Goal: Transaction & Acquisition: Purchase product/service

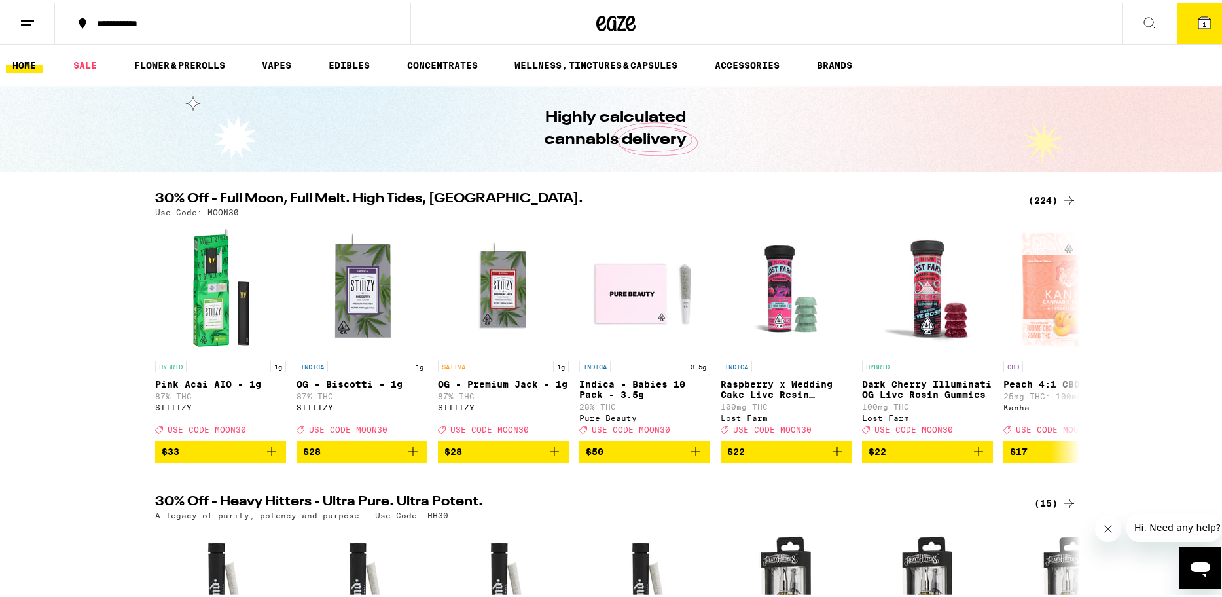
click at [1198, 22] on icon at bounding box center [1204, 20] width 12 height 12
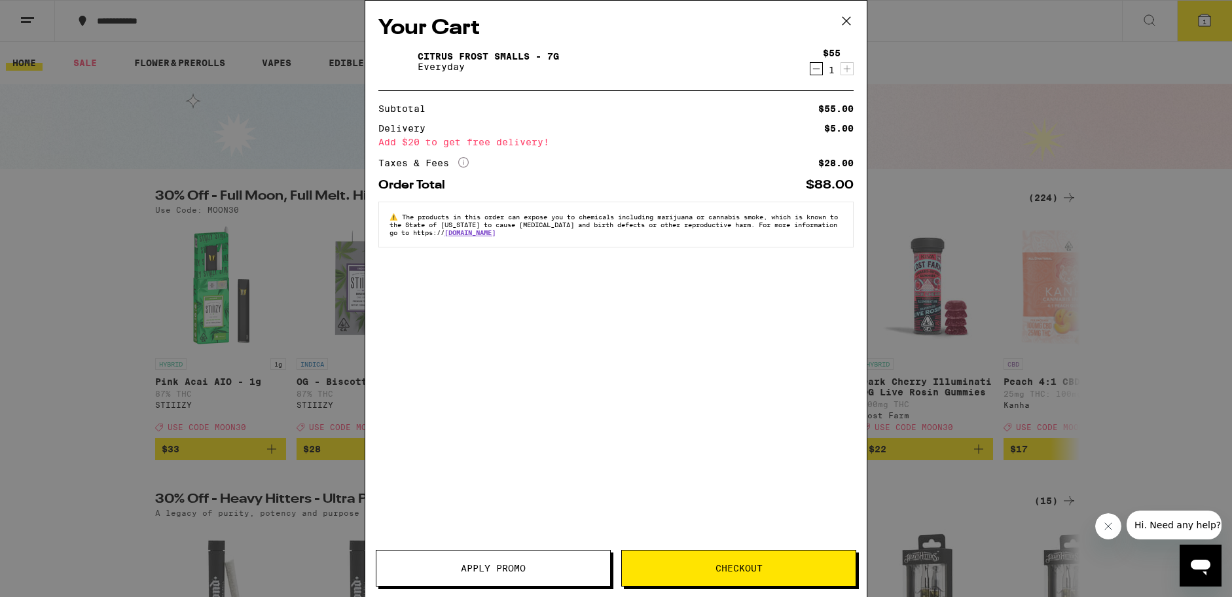
click at [817, 69] on icon "Decrement" at bounding box center [816, 69] width 12 height 16
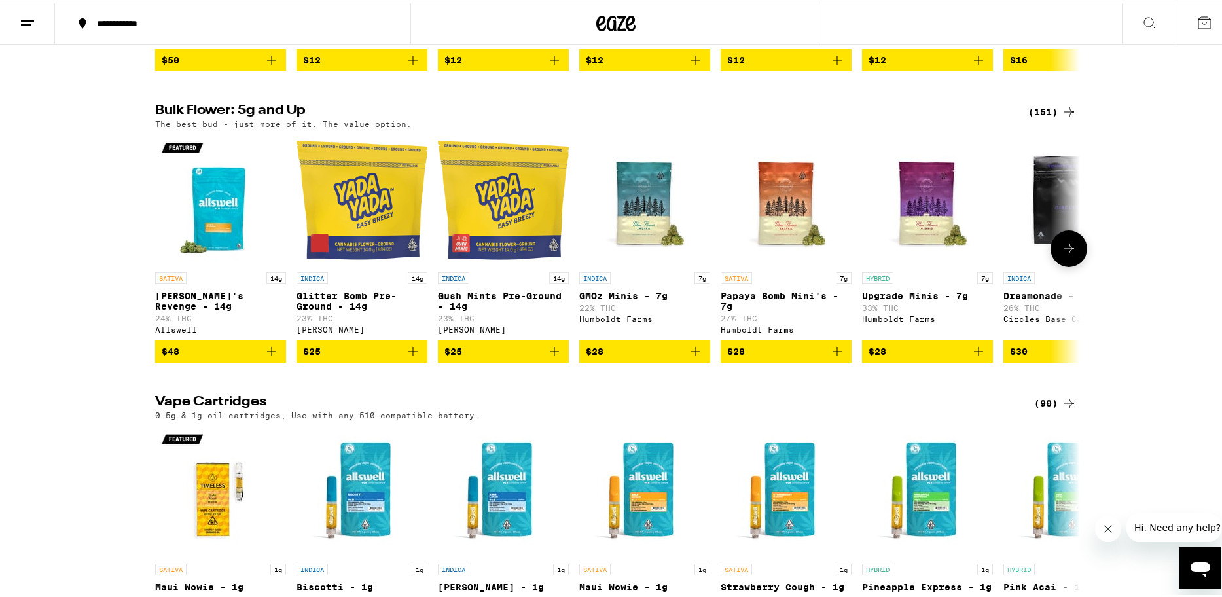
scroll to position [1903, 0]
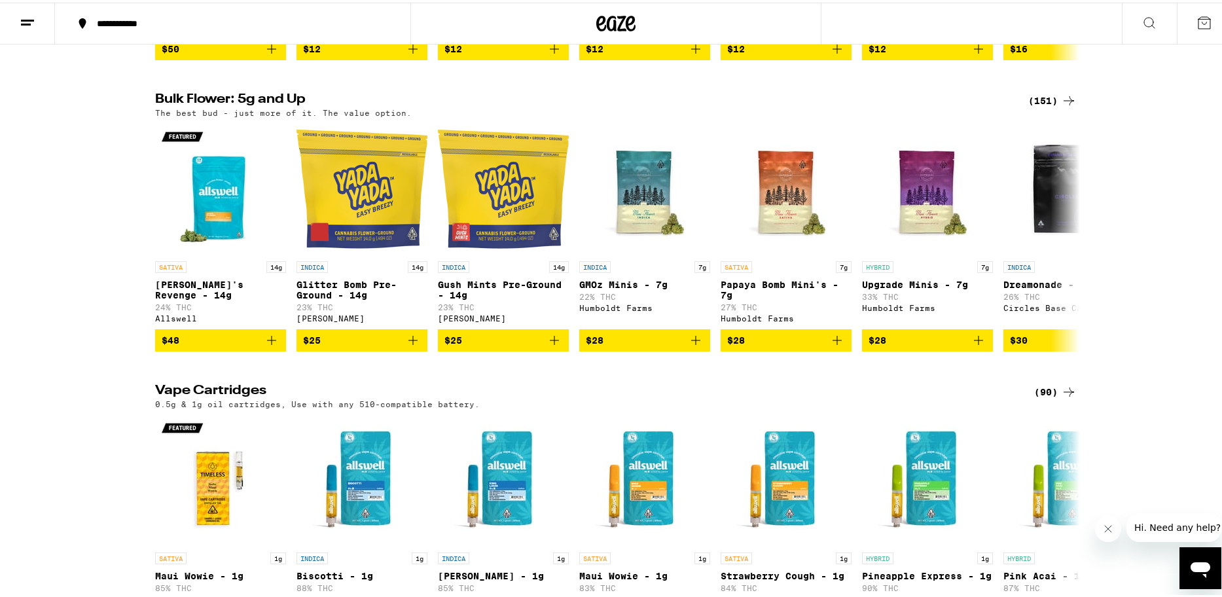
click at [1050, 106] on div "(151)" at bounding box center [1052, 98] width 48 height 16
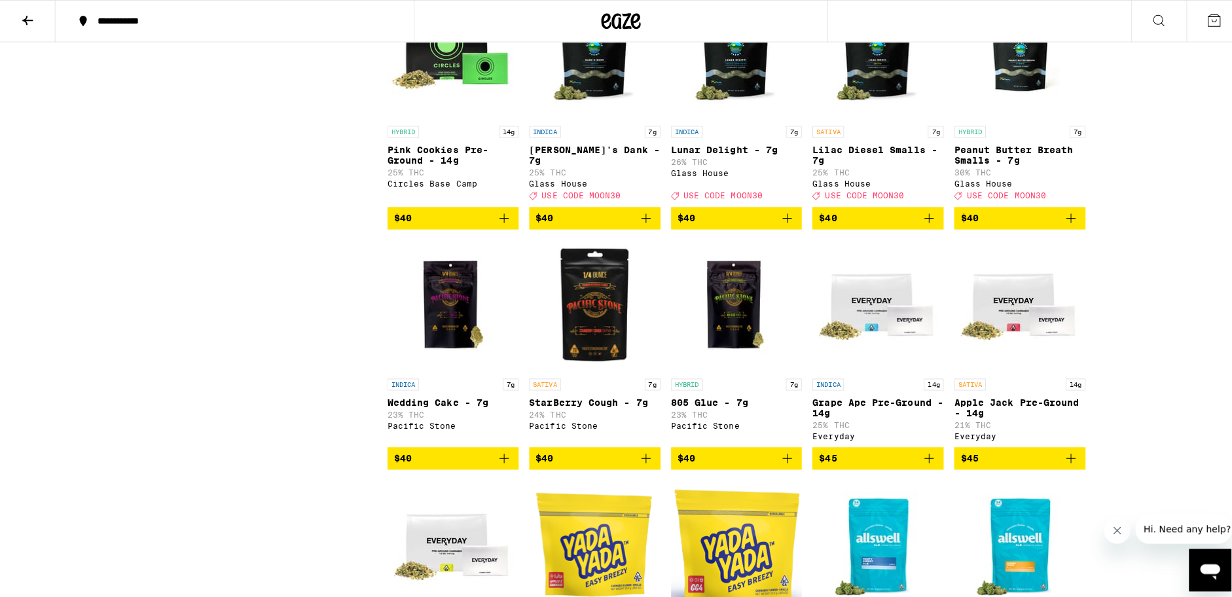
scroll to position [1900, 0]
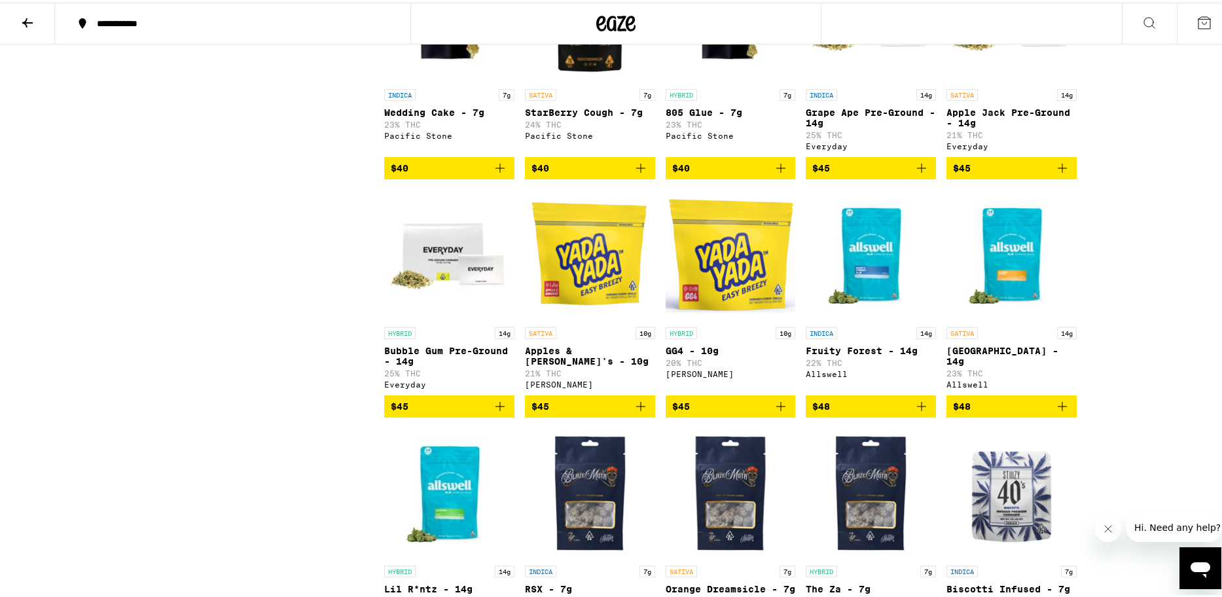
click at [566, 318] on img "Open page for Apples & Banana's - 10g from Yada Yada" at bounding box center [590, 252] width 130 height 131
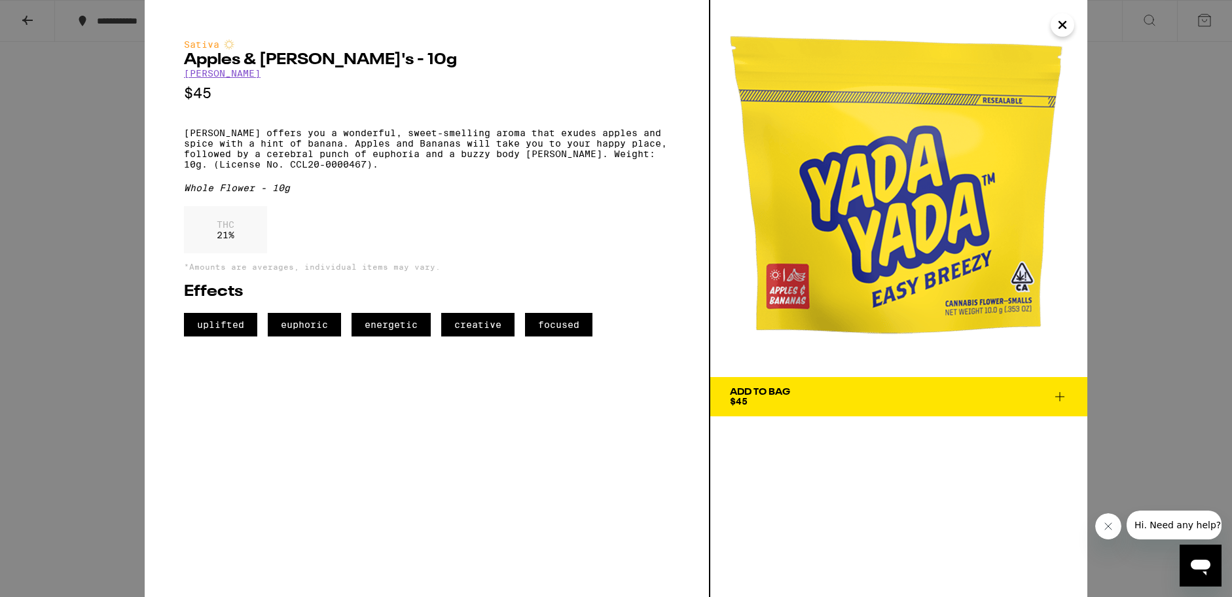
click at [826, 403] on span "Add To Bag $45" at bounding box center [899, 396] width 338 height 18
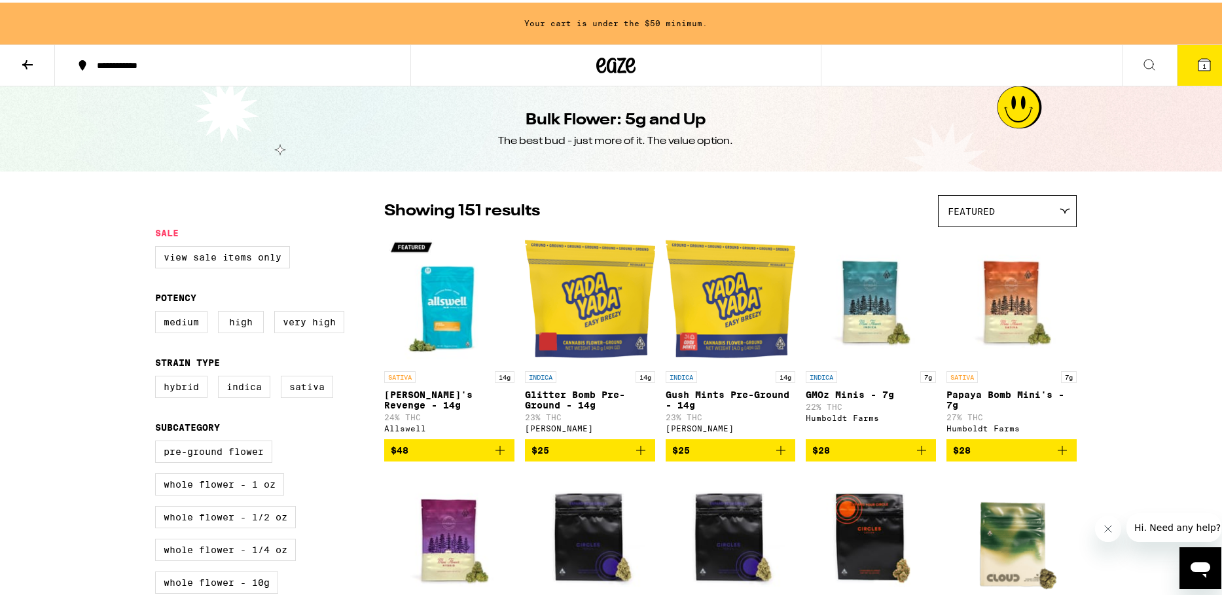
click at [24, 59] on icon at bounding box center [28, 62] width 16 height 16
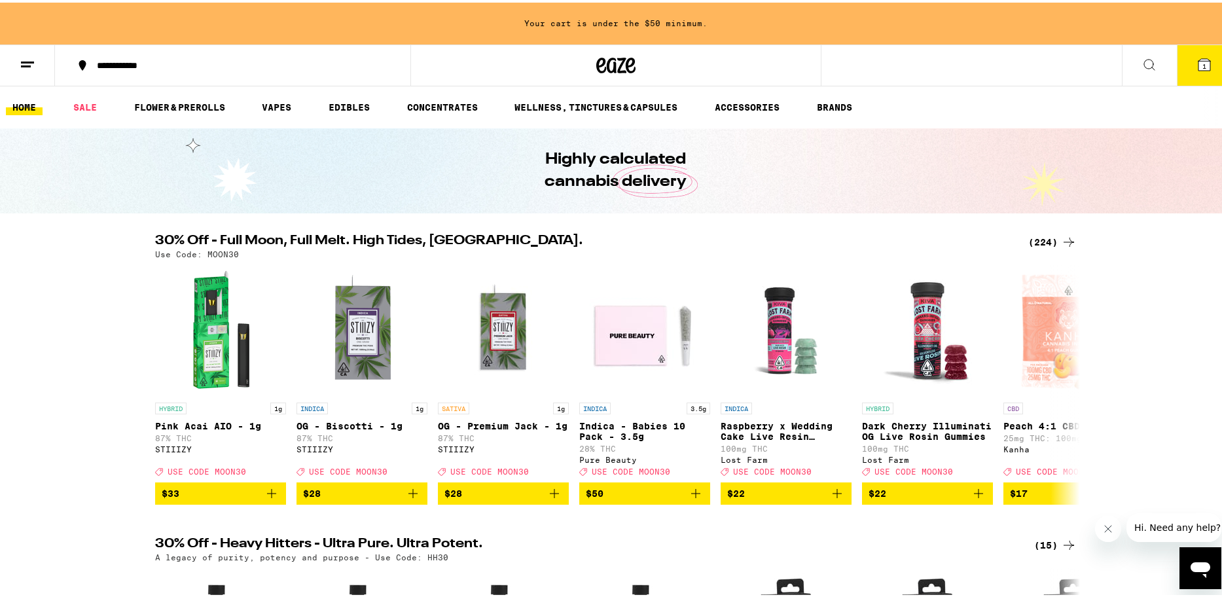
click at [345, 113] on ul "HOME SALE FLOWER & PREROLLS VAPES EDIBLES CONCENTRATES WELLNESS, TINCTURES & CA…" at bounding box center [616, 105] width 1232 height 42
click at [347, 106] on link "EDIBLES" at bounding box center [349, 105] width 54 height 16
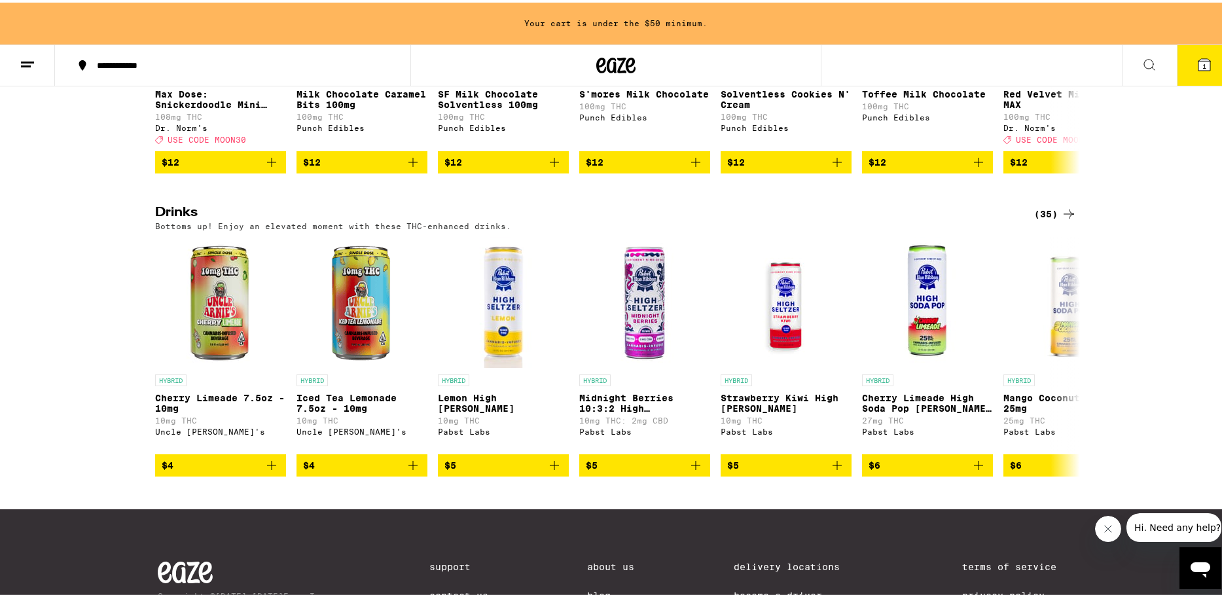
scroll to position [628, 0]
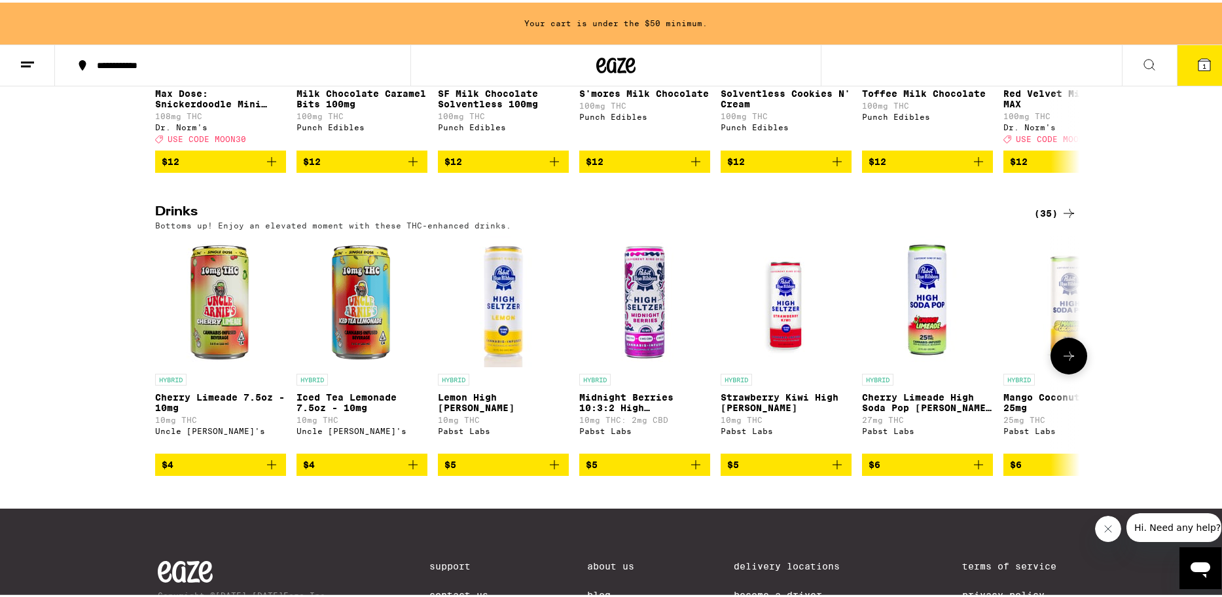
click at [1068, 361] on icon at bounding box center [1069, 354] width 16 height 16
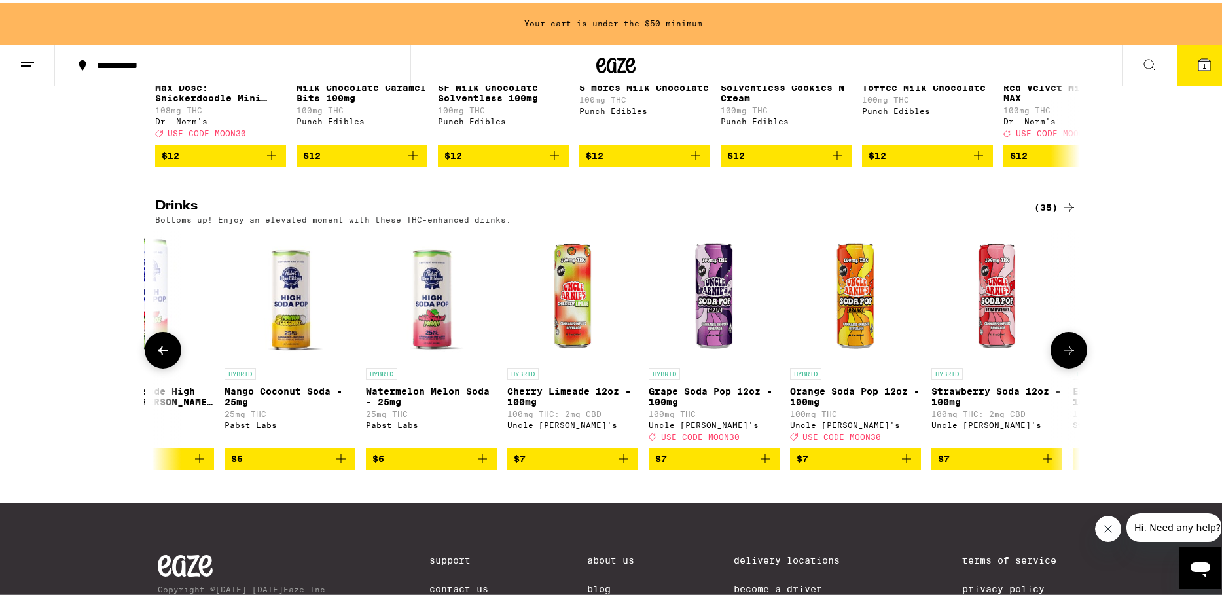
scroll to position [635, 0]
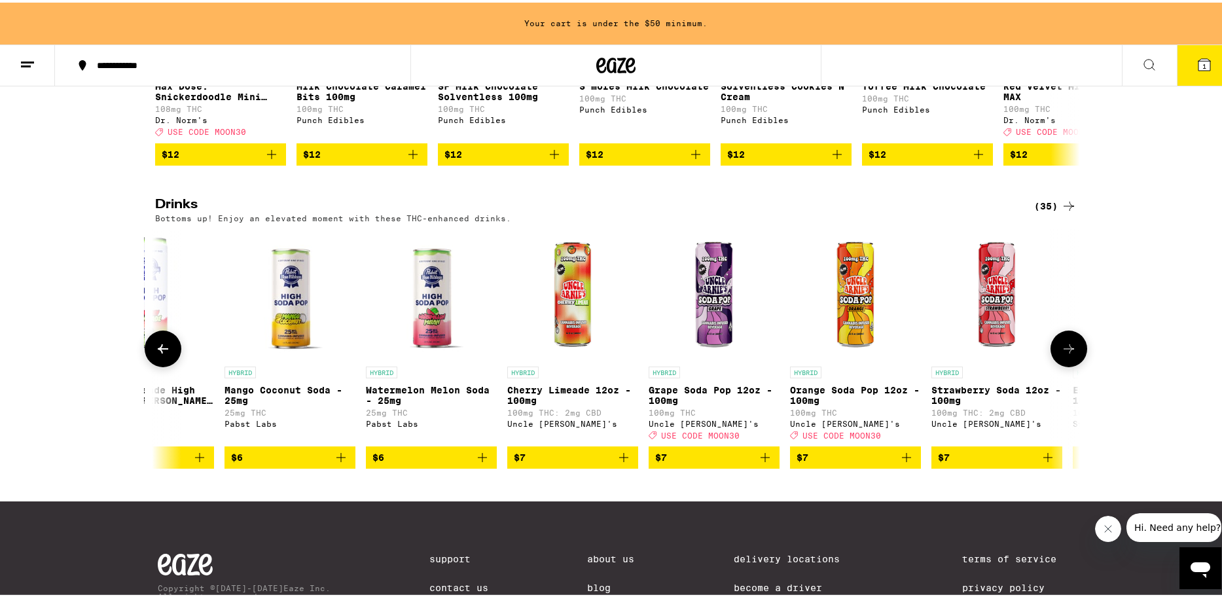
click at [162, 364] on button at bounding box center [163, 346] width 37 height 37
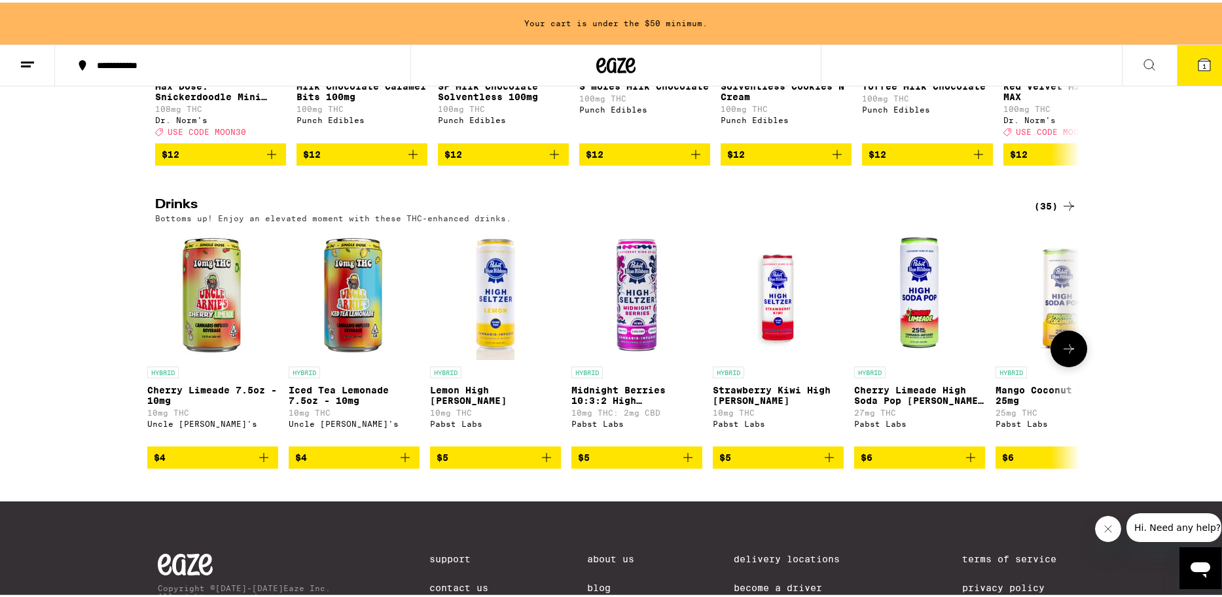
scroll to position [0, 0]
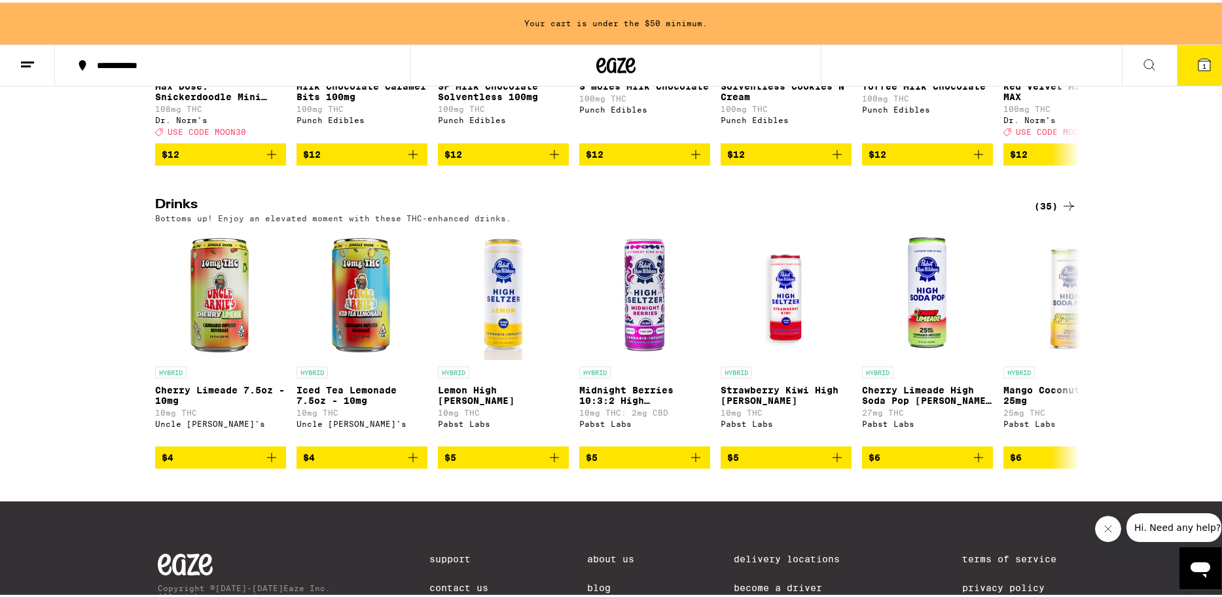
click at [1050, 211] on div "(35)" at bounding box center [1055, 204] width 43 height 16
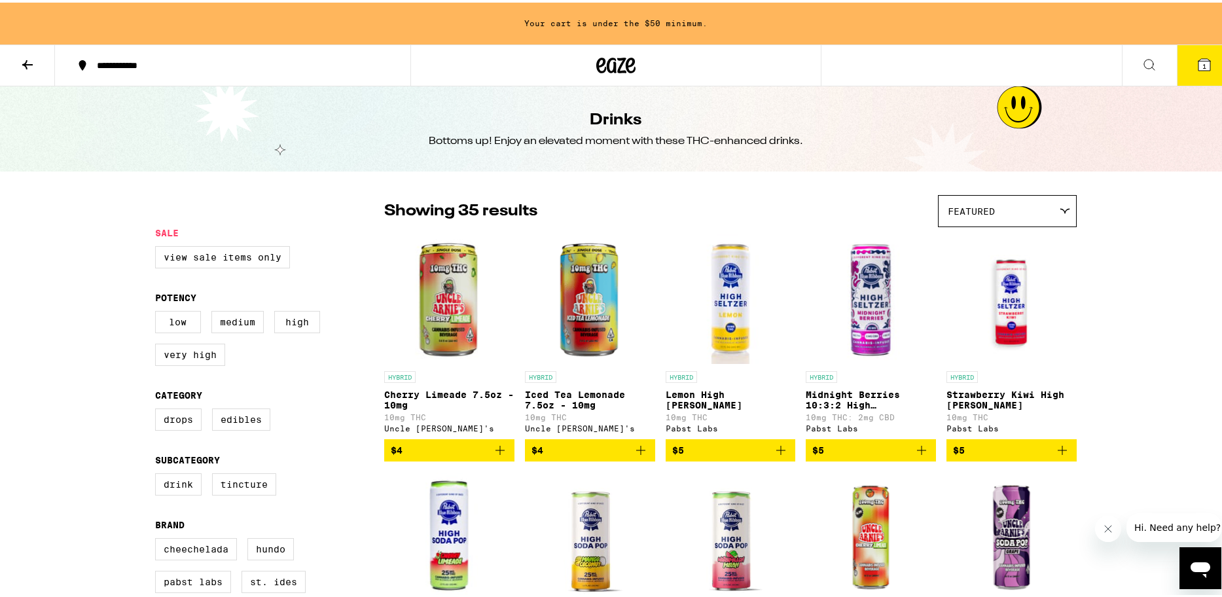
click at [1061, 205] on icon at bounding box center [1064, 208] width 10 height 6
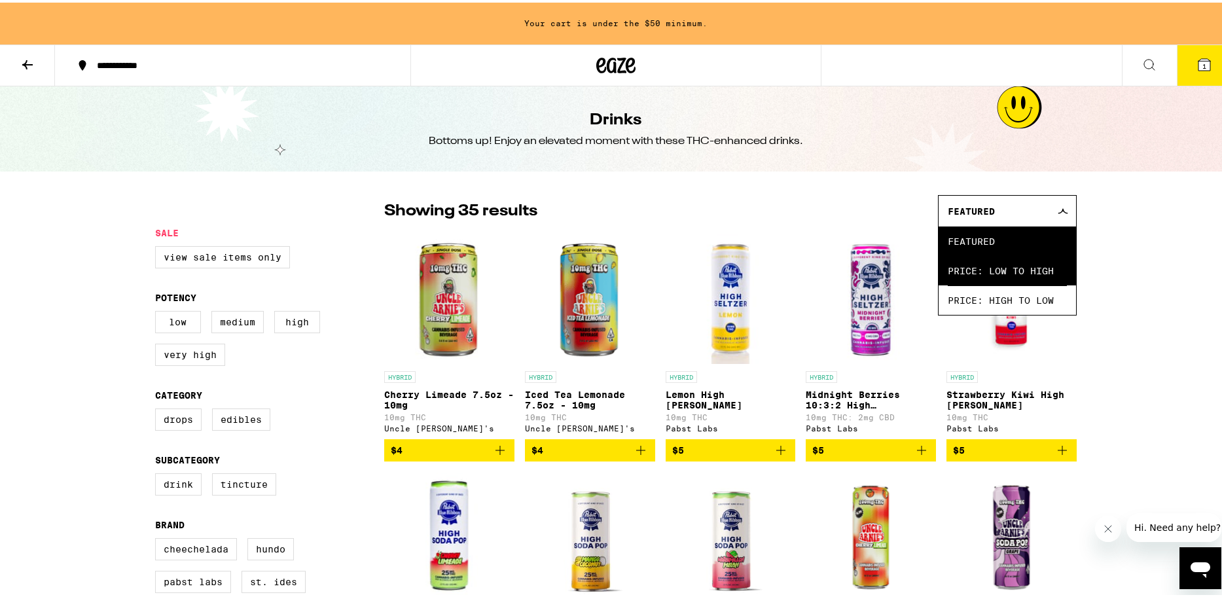
click at [1043, 277] on span "Price: Low to High" at bounding box center [1007, 267] width 119 height 29
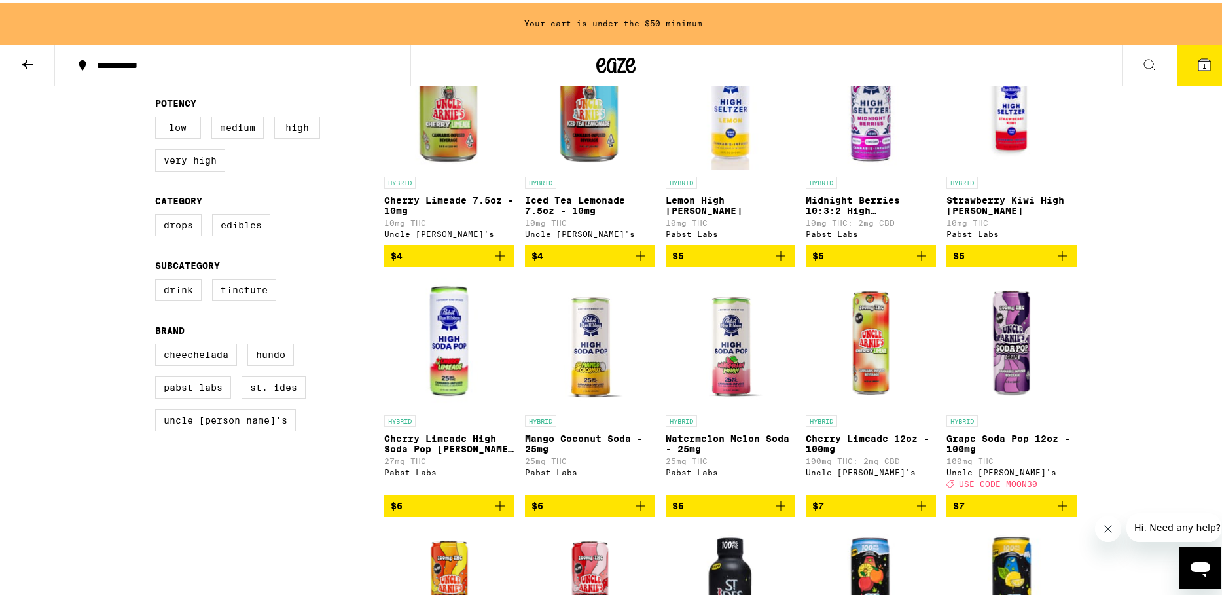
scroll to position [216, 0]
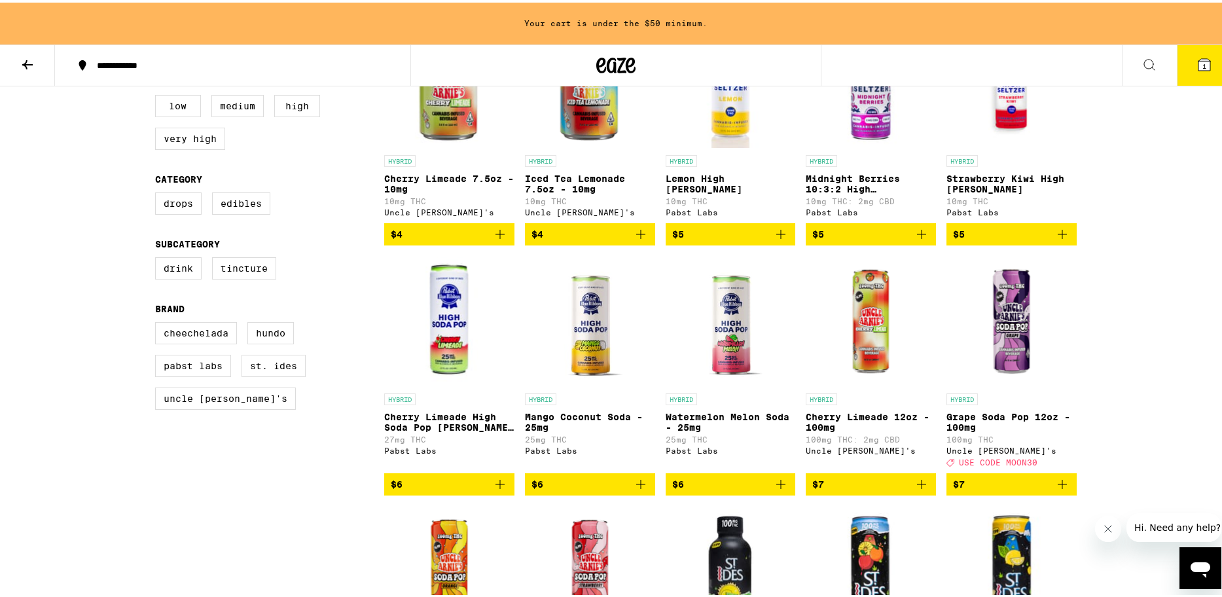
click at [739, 489] on span "$6" at bounding box center [730, 482] width 117 height 16
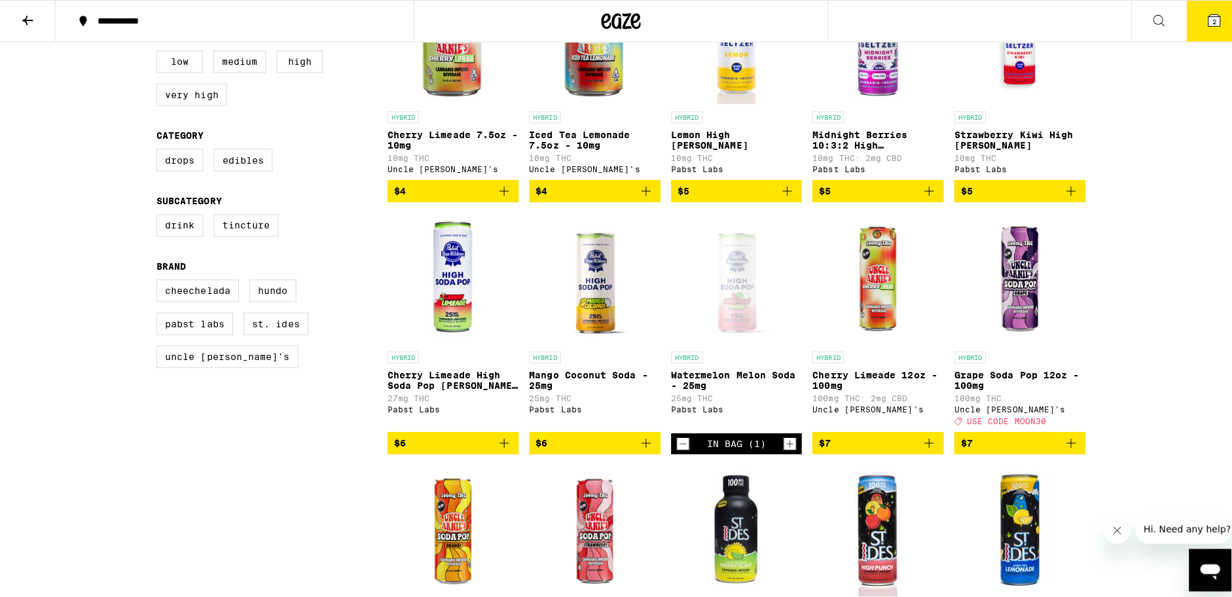
scroll to position [174, 0]
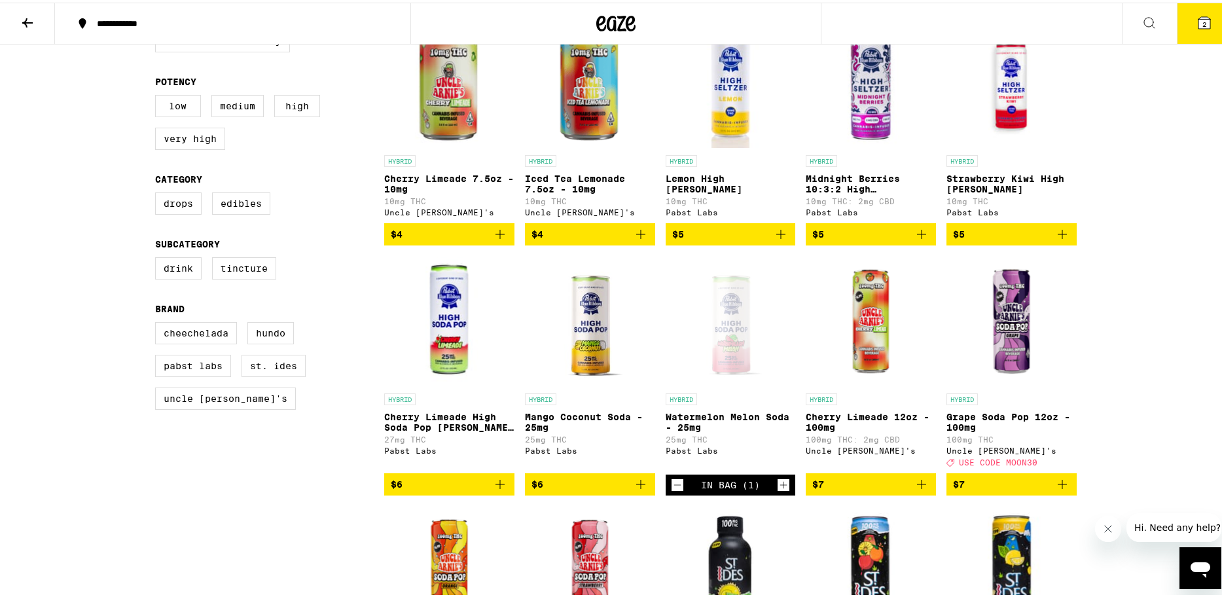
click at [1201, 14] on icon at bounding box center [1204, 20] width 16 height 16
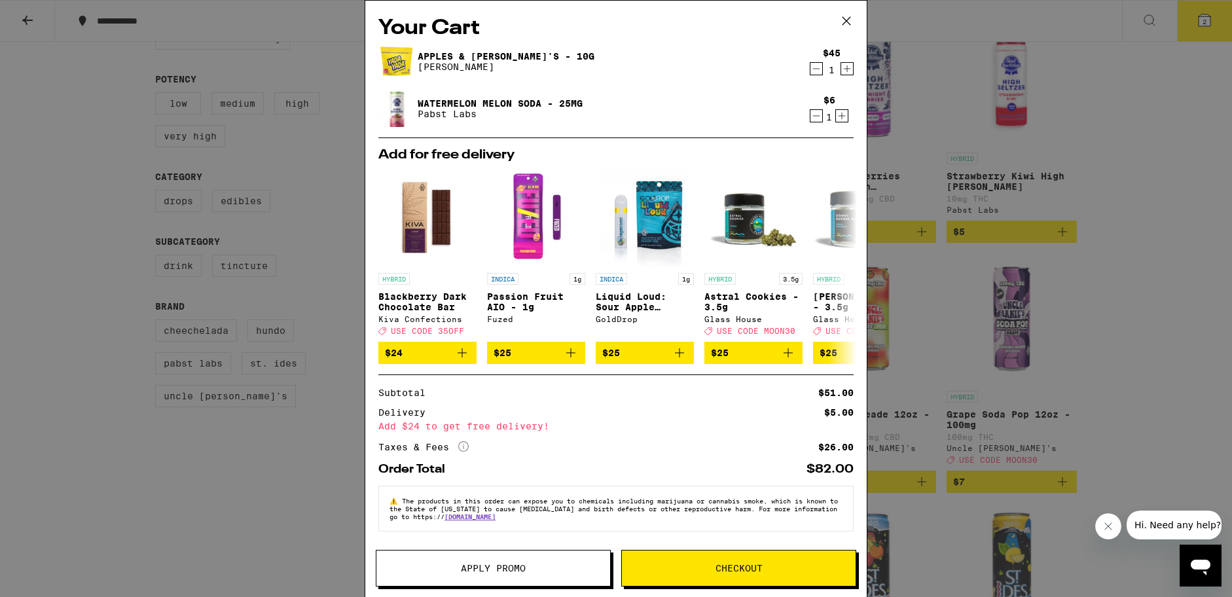
click at [702, 564] on span "Checkout" at bounding box center [739, 567] width 234 height 9
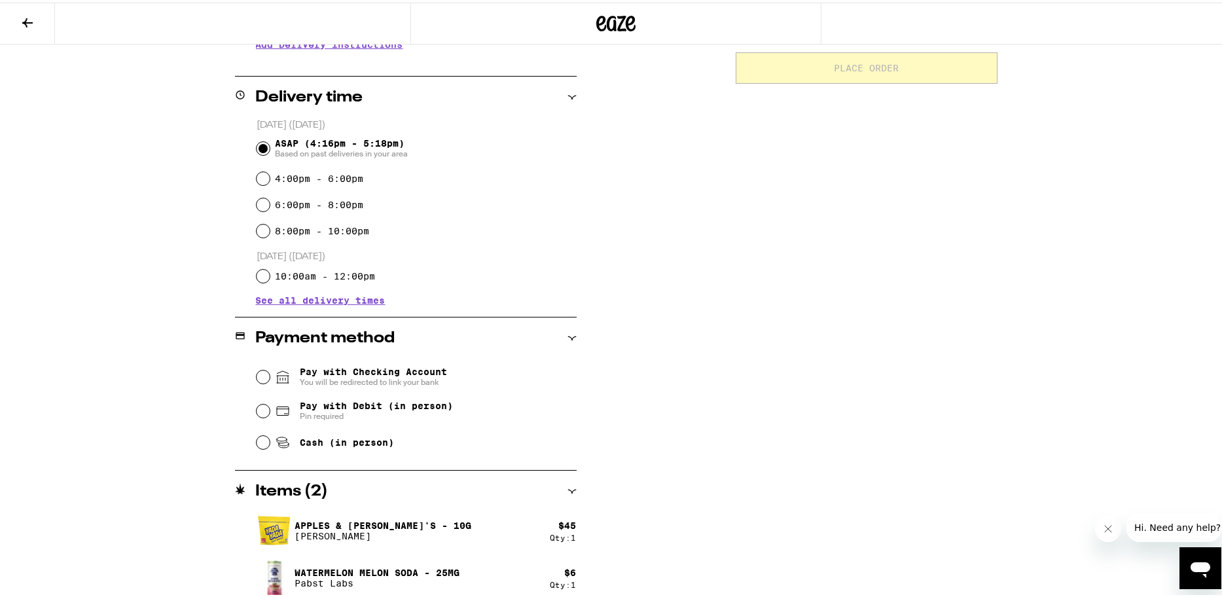
scroll to position [298, 0]
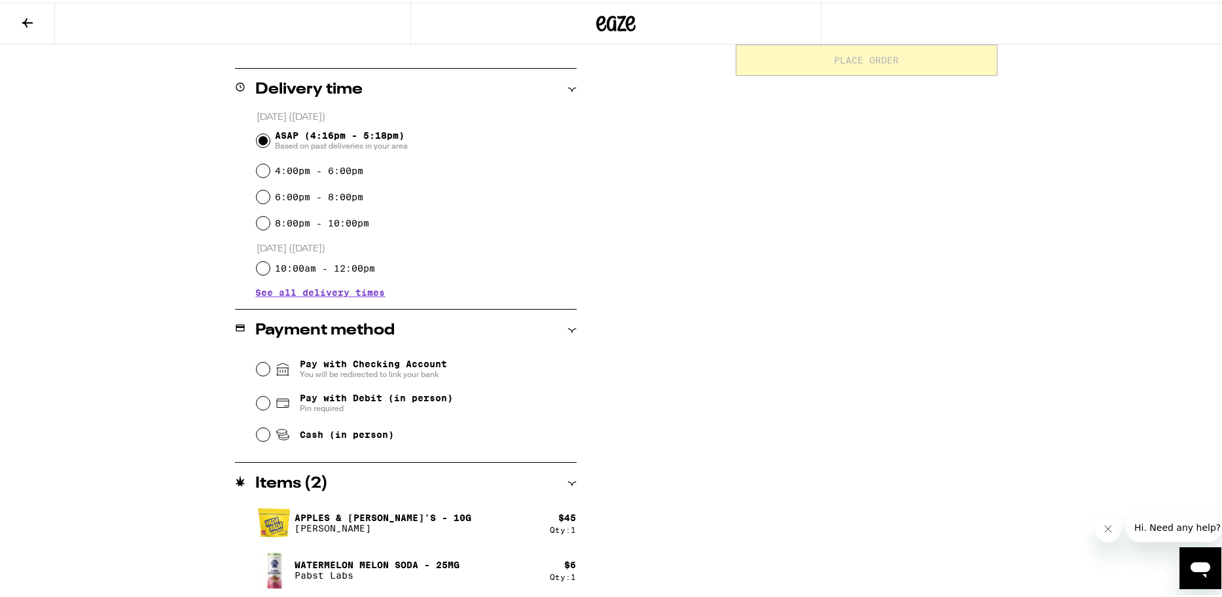
click at [399, 402] on span "Pin required" at bounding box center [376, 405] width 153 height 10
click at [270, 402] on input "Pay with Debit (in person) Pin required" at bounding box center [263, 400] width 13 height 13
radio input "true"
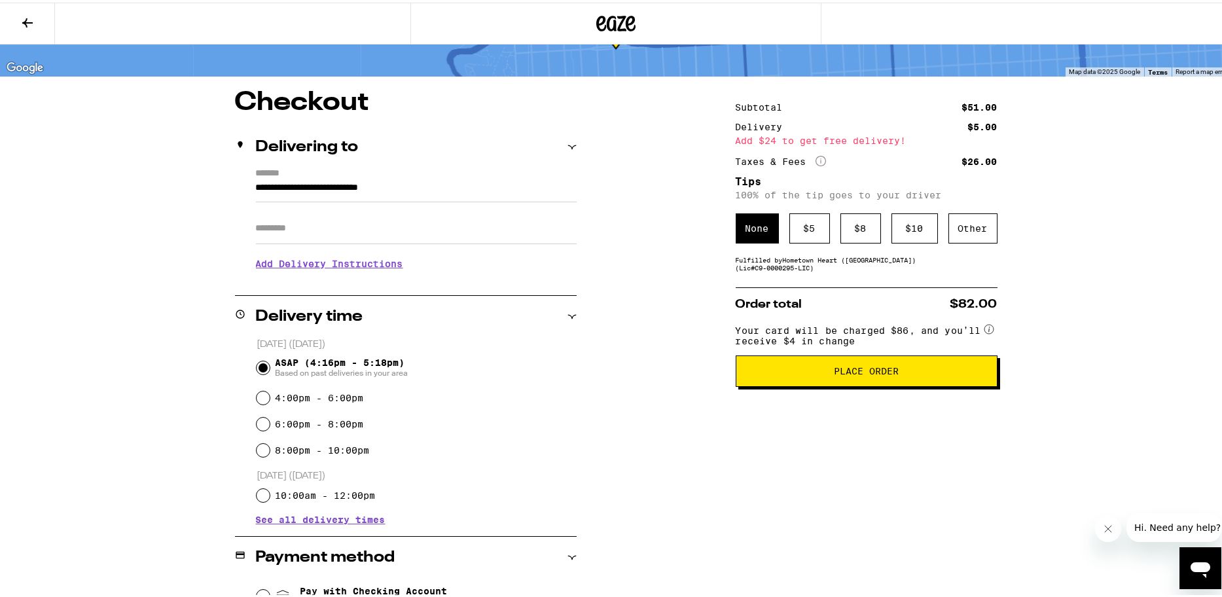
scroll to position [0, 0]
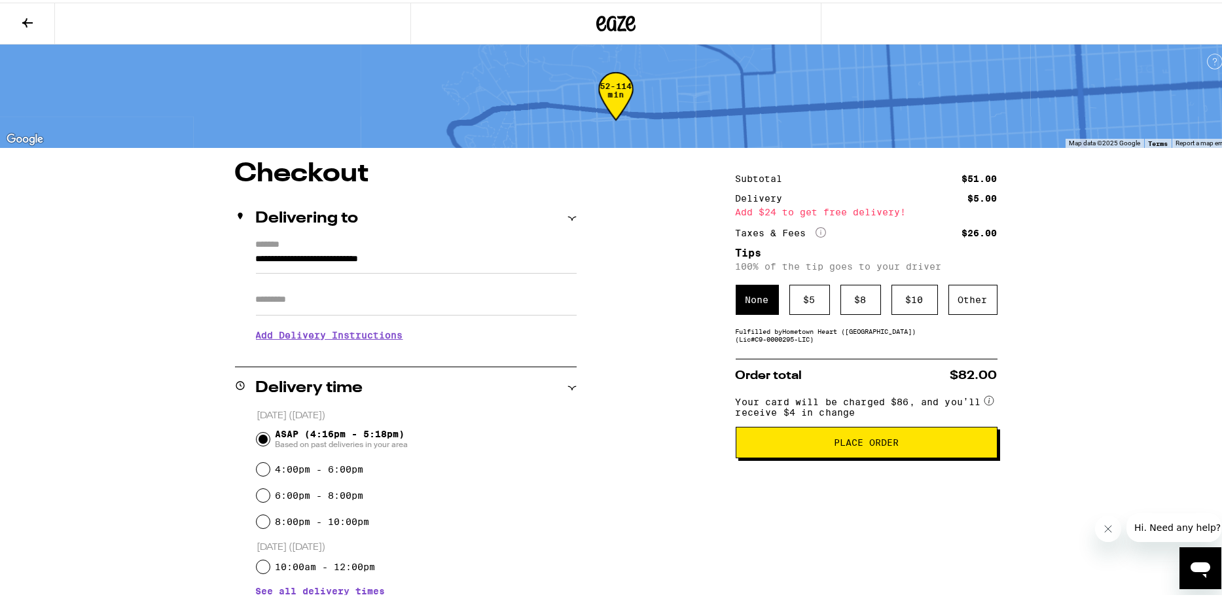
click at [905, 453] on button "Place Order" at bounding box center [867, 439] width 262 height 31
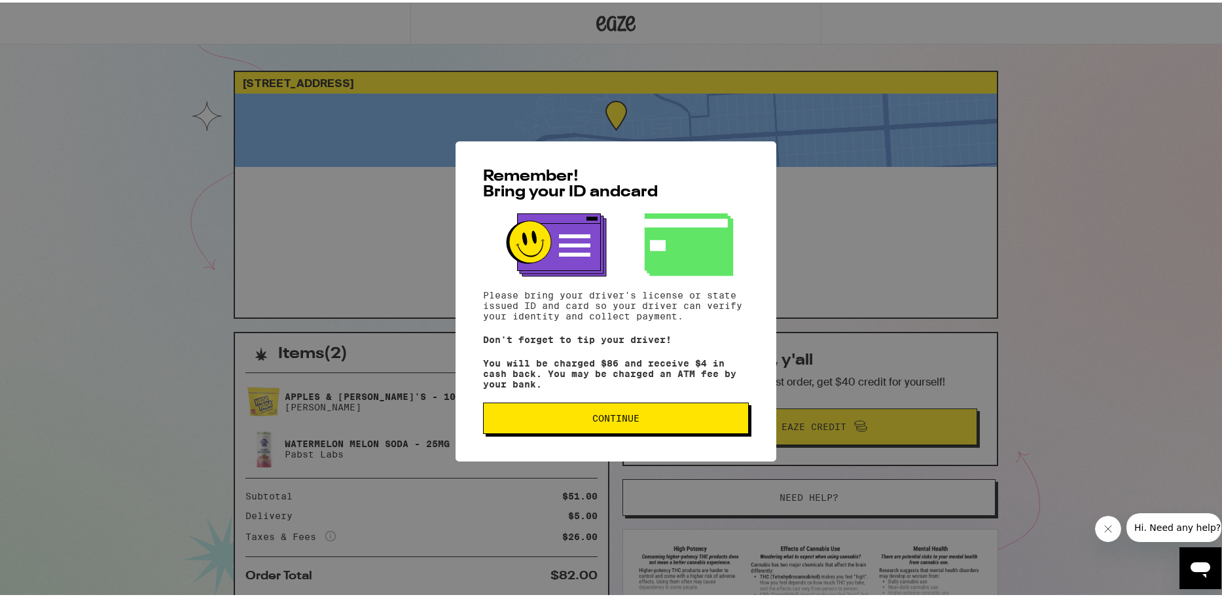
click at [669, 420] on span "Continue" at bounding box center [615, 415] width 243 height 9
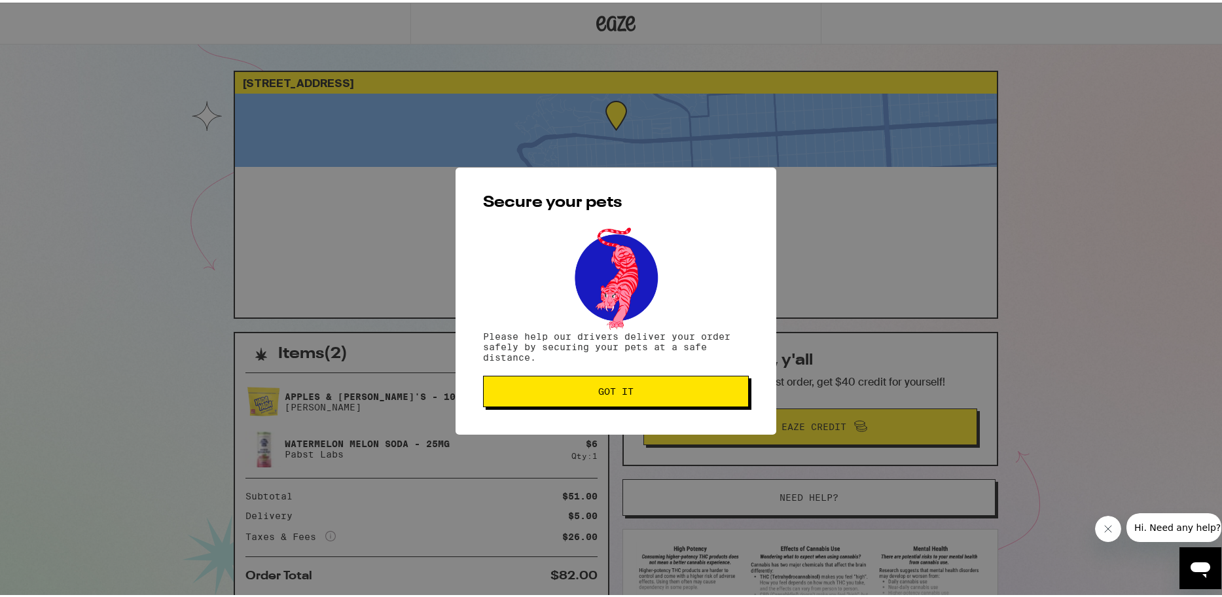
click at [646, 387] on span "Got it" at bounding box center [615, 388] width 243 height 9
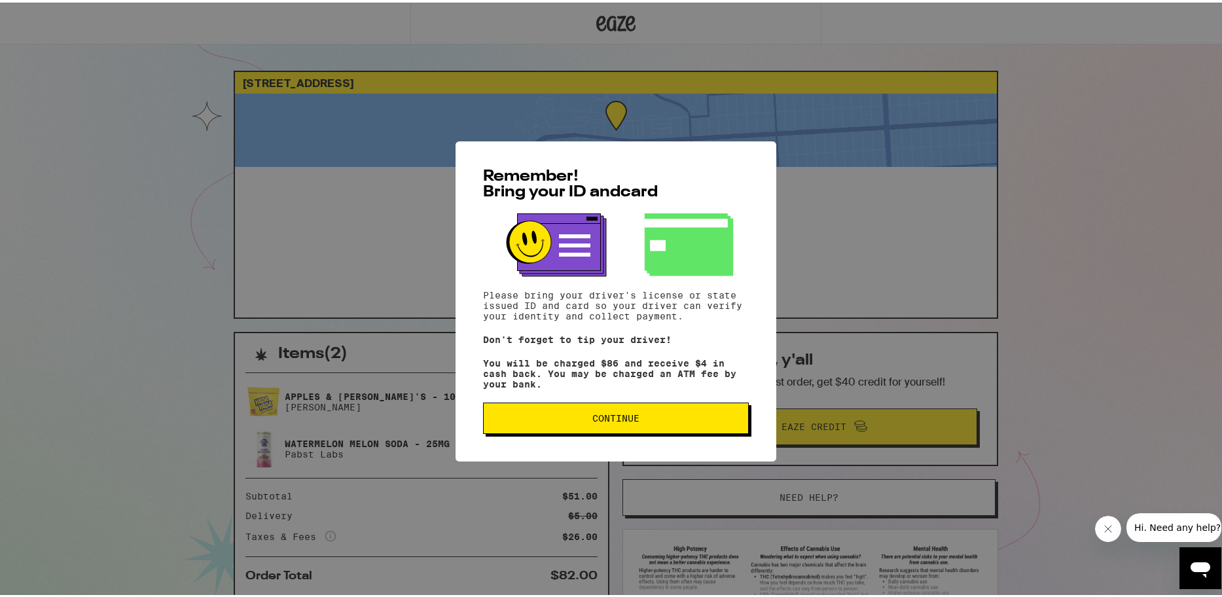
click at [630, 414] on span "Continue" at bounding box center [615, 415] width 47 height 9
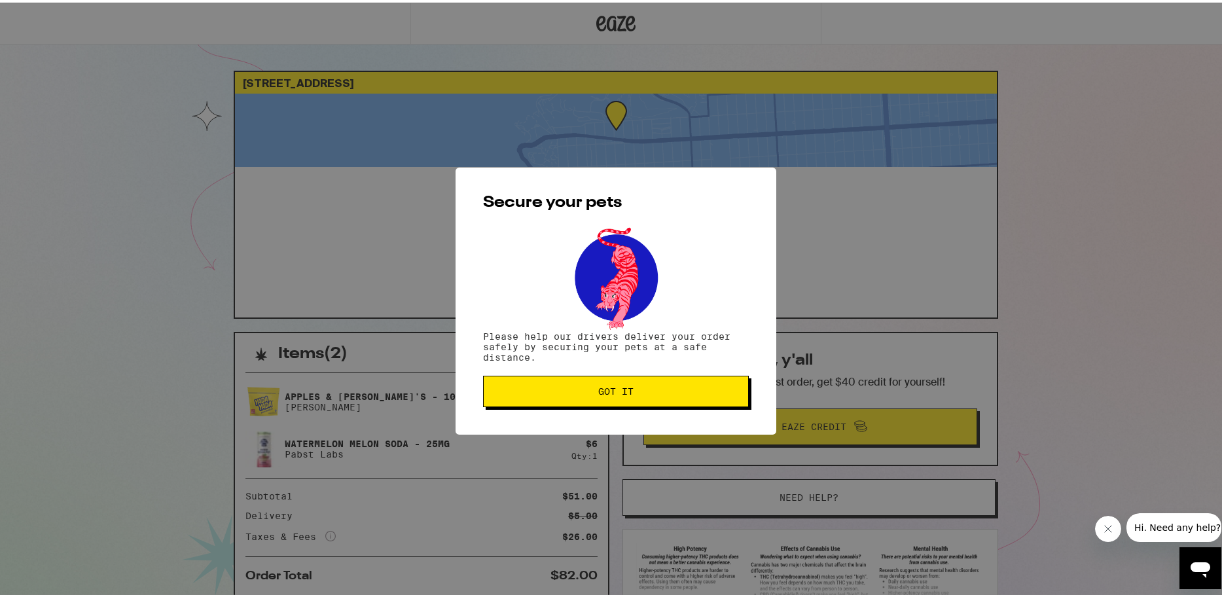
click at [622, 386] on span "Got it" at bounding box center [615, 388] width 35 height 9
